Goal: Information Seeking & Learning: Learn about a topic

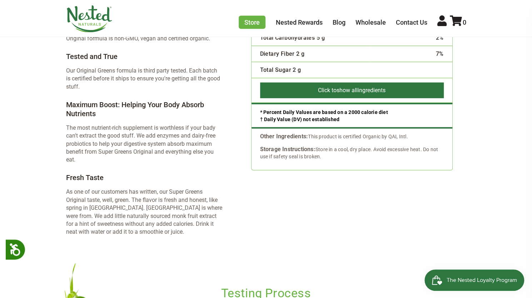
scroll to position [1209, 0]
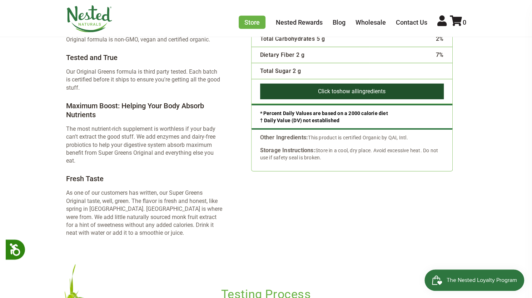
click at [317, 84] on button "Click to show all ingredients" at bounding box center [352, 92] width 184 height 16
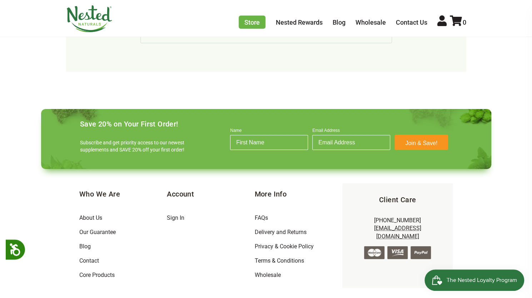
scroll to position [2481, 0]
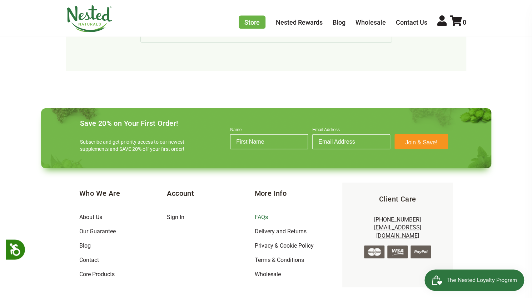
click at [259, 214] on link "FAQs" at bounding box center [260, 217] width 13 height 7
click at [104, 228] on link "Our Guarantee" at bounding box center [97, 231] width 36 height 7
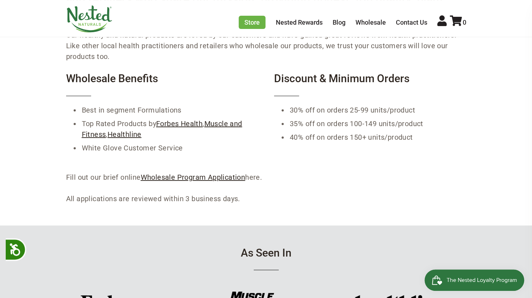
scroll to position [147, 0]
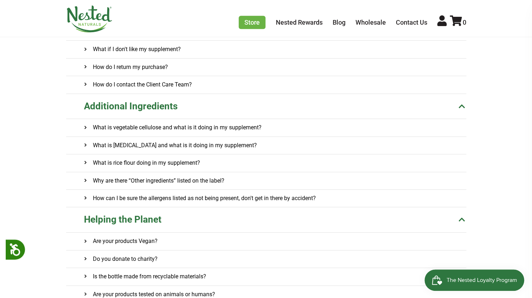
scroll to position [224, 0]
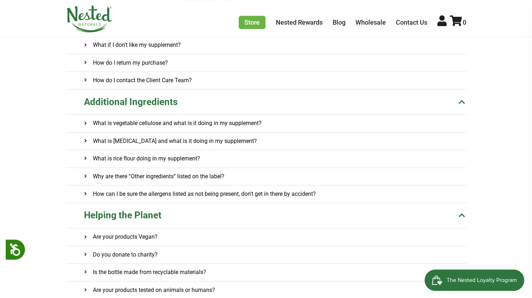
click at [293, 124] on onclick\= "What is vegetable cellulose and what is it doing in my supplement?" at bounding box center [275, 123] width 382 height 17
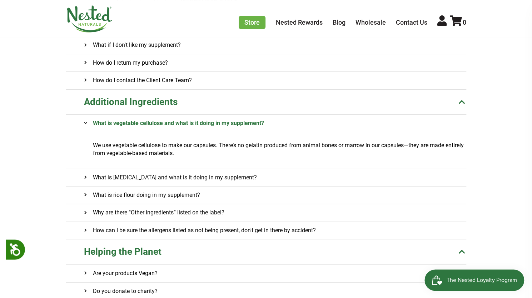
click at [293, 124] on onclick\= "What is vegetable cellulose and what is it doing in my supplement?" at bounding box center [275, 123] width 382 height 17
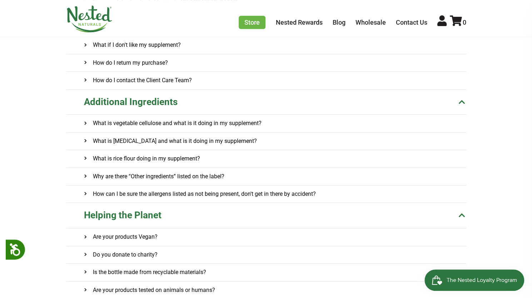
click at [304, 175] on onclick\= "Why are there “Other ingredients” listed on the label?" at bounding box center [275, 176] width 382 height 17
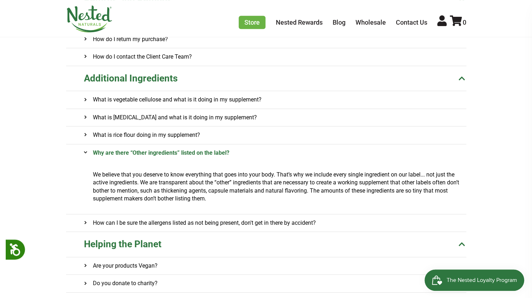
scroll to position [248, 0]
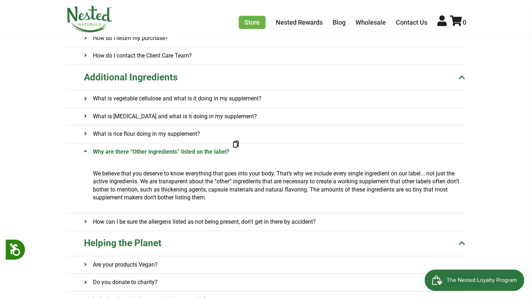
drag, startPoint x: 222, startPoint y: 152, endPoint x: 201, endPoint y: 150, distance: 21.5
click at [201, 150] on h4 "Why are there “Other ingredients” listed on the label?" at bounding box center [156, 151] width 145 height 17
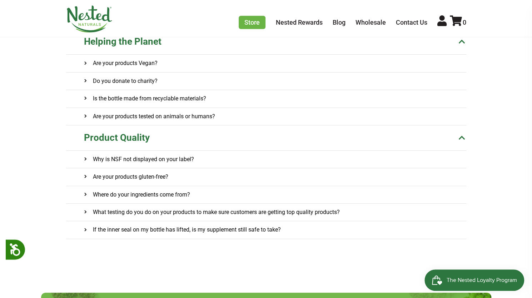
scroll to position [402, 0]
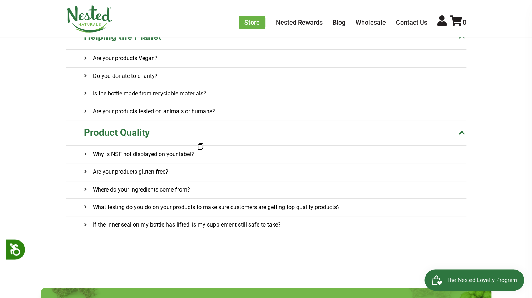
click at [166, 150] on h4 "Why is NSF not displayed on your label?" at bounding box center [139, 154] width 110 height 17
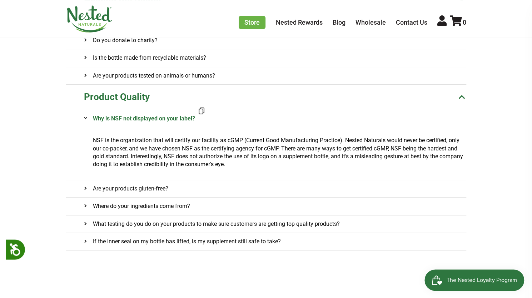
scroll to position [438, 0]
click at [225, 221] on h4 "What testing do you do on your products to make sure customers are getting top …" at bounding box center [212, 223] width 256 height 17
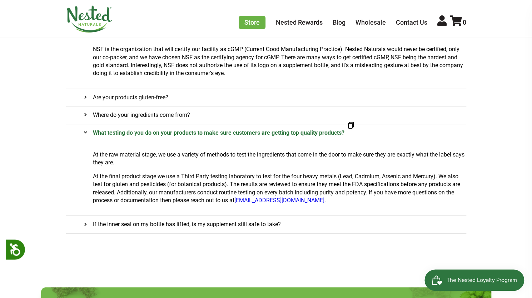
scroll to position [527, 0]
